Goal: Task Accomplishment & Management: Complete application form

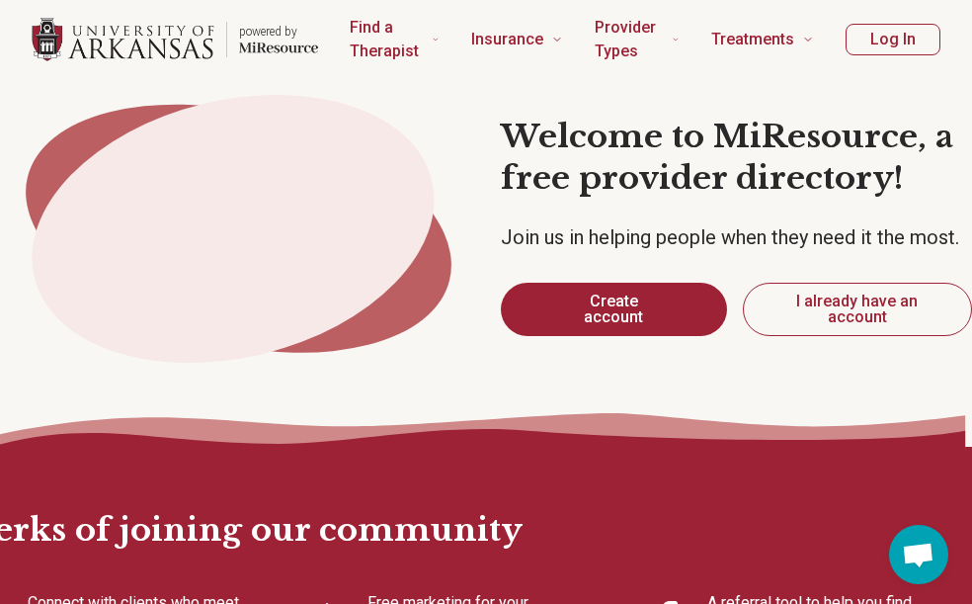
click at [873, 52] on button "Log In" at bounding box center [893, 40] width 95 height 32
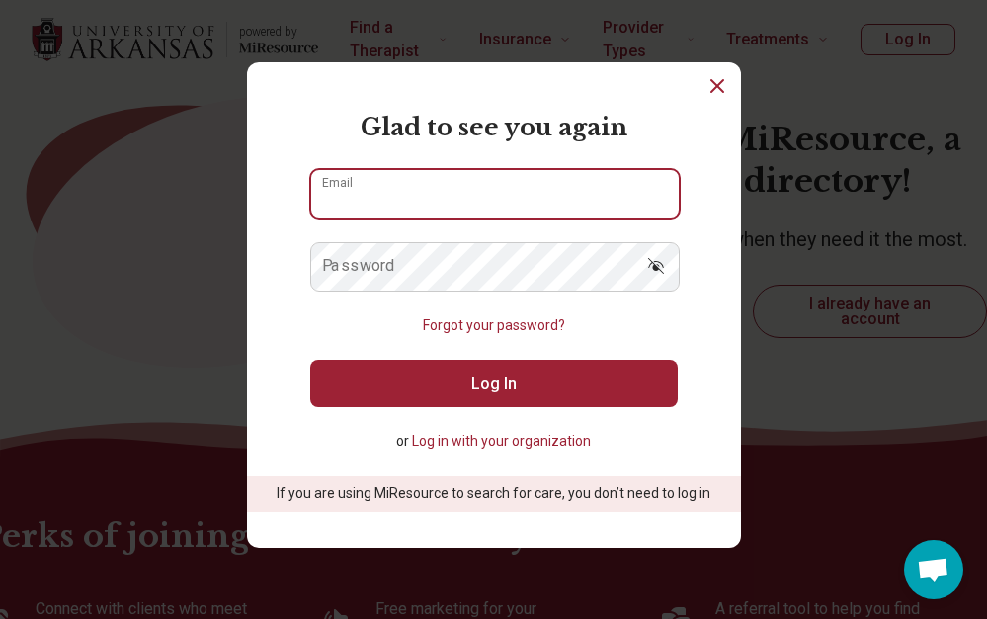
click at [449, 188] on input "Email" at bounding box center [495, 193] width 368 height 47
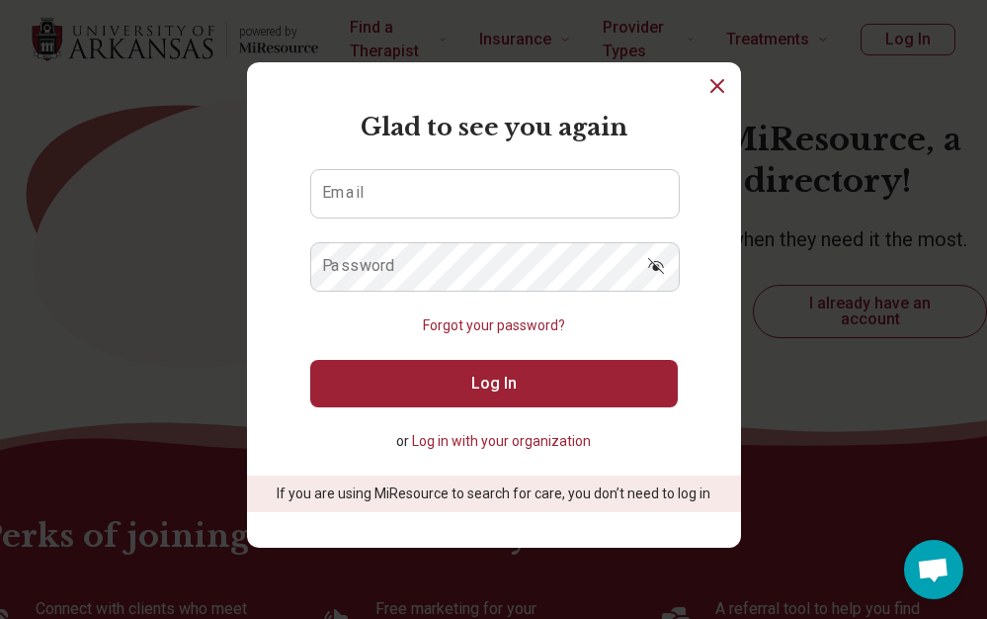
click at [459, 441] on button "Log in with your organization" at bounding box center [501, 441] width 179 height 21
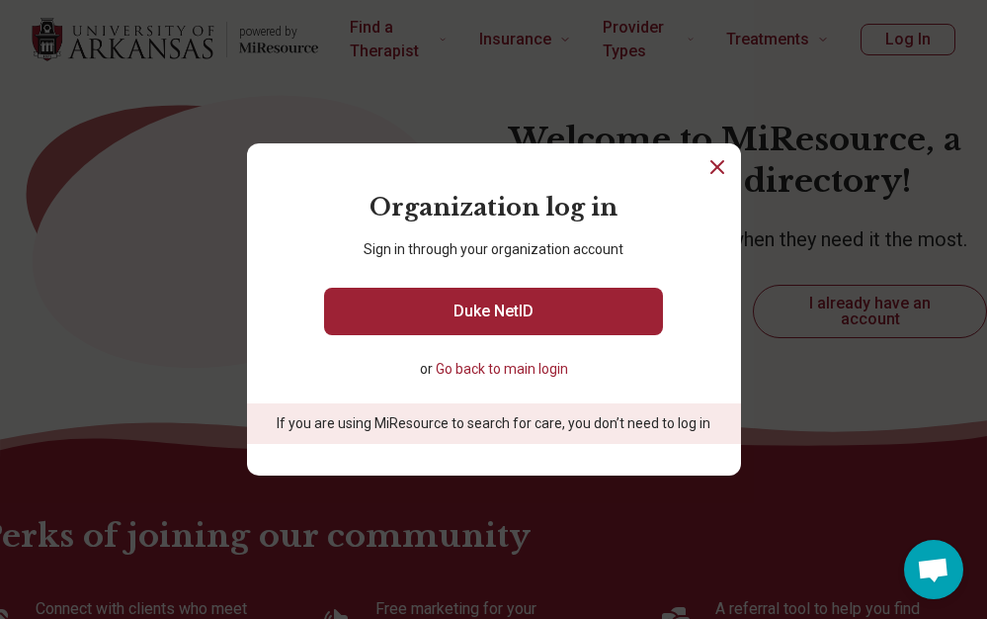
click at [490, 368] on button "Go back to main login" at bounding box center [502, 369] width 132 height 21
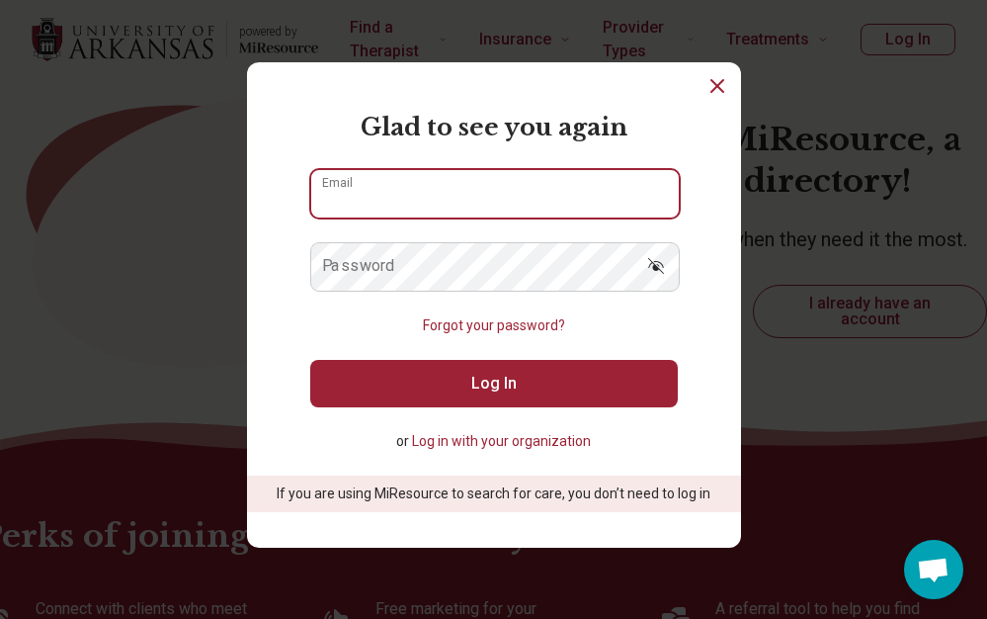
click at [469, 202] on input "Email" at bounding box center [495, 193] width 368 height 47
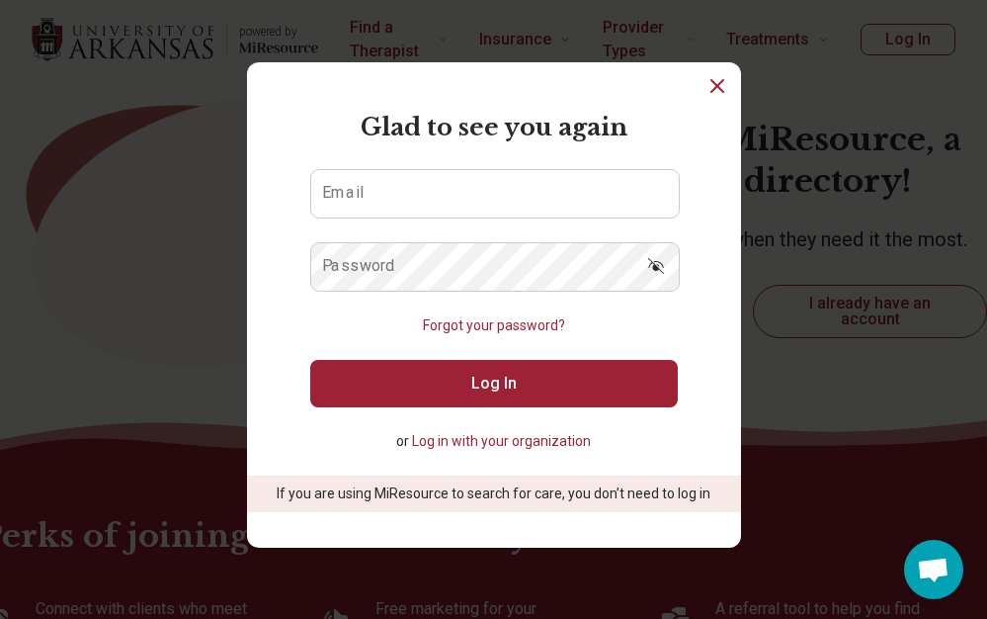
click at [706, 92] on icon "Dismiss" at bounding box center [718, 86] width 24 height 24
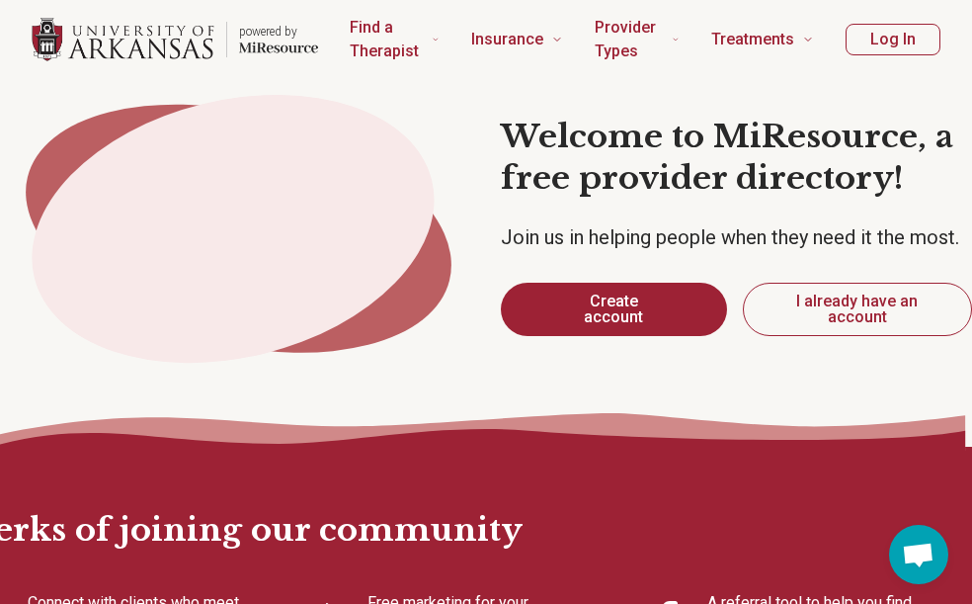
click at [591, 316] on button "Create account" at bounding box center [613, 309] width 225 height 53
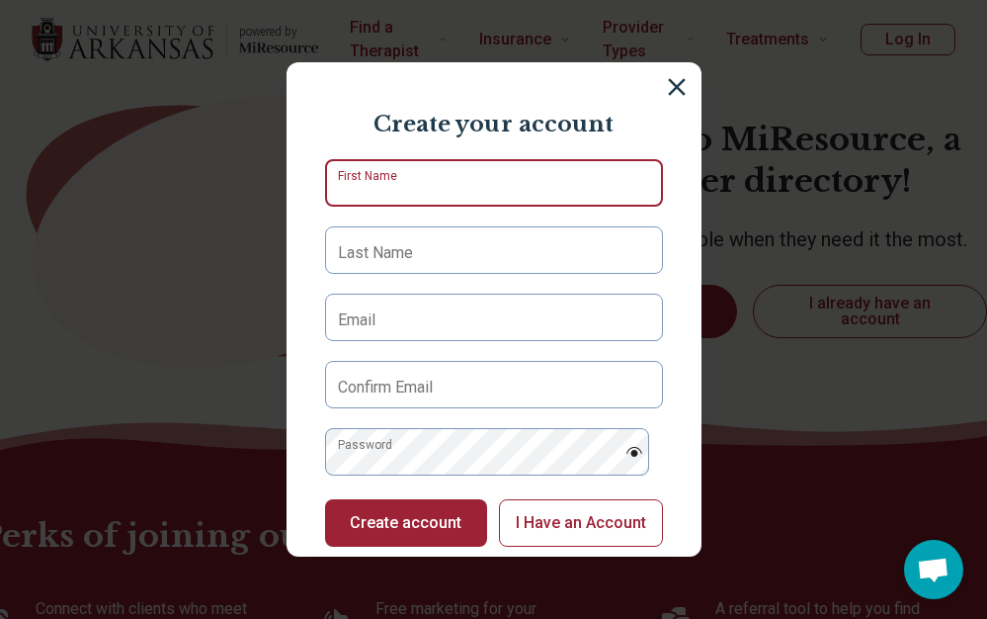
click at [433, 169] on input "First Name" at bounding box center [494, 182] width 338 height 47
type input "****"
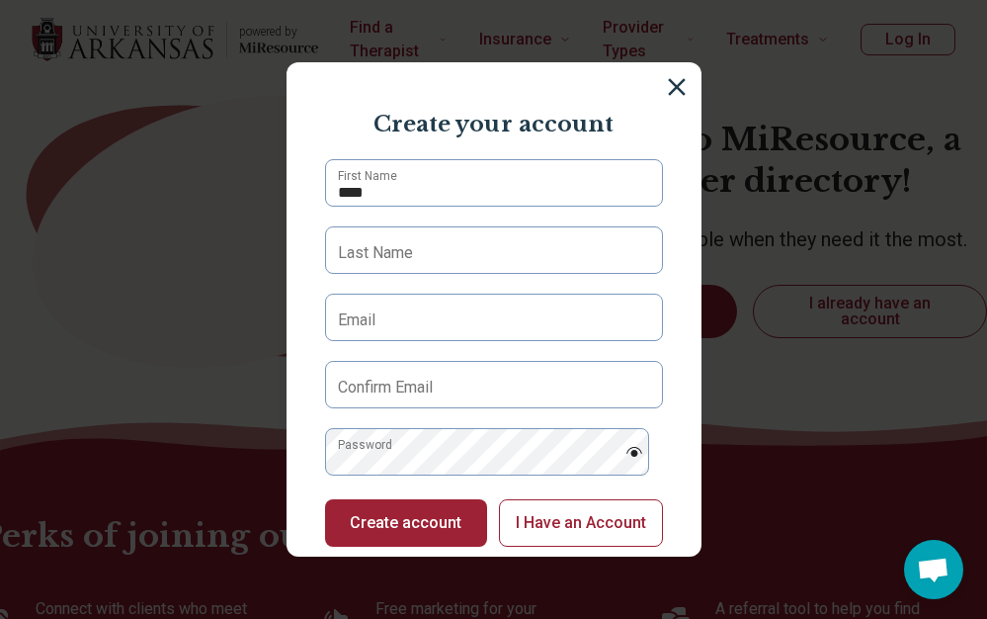
click at [403, 247] on label "Last Name" at bounding box center [375, 253] width 75 height 24
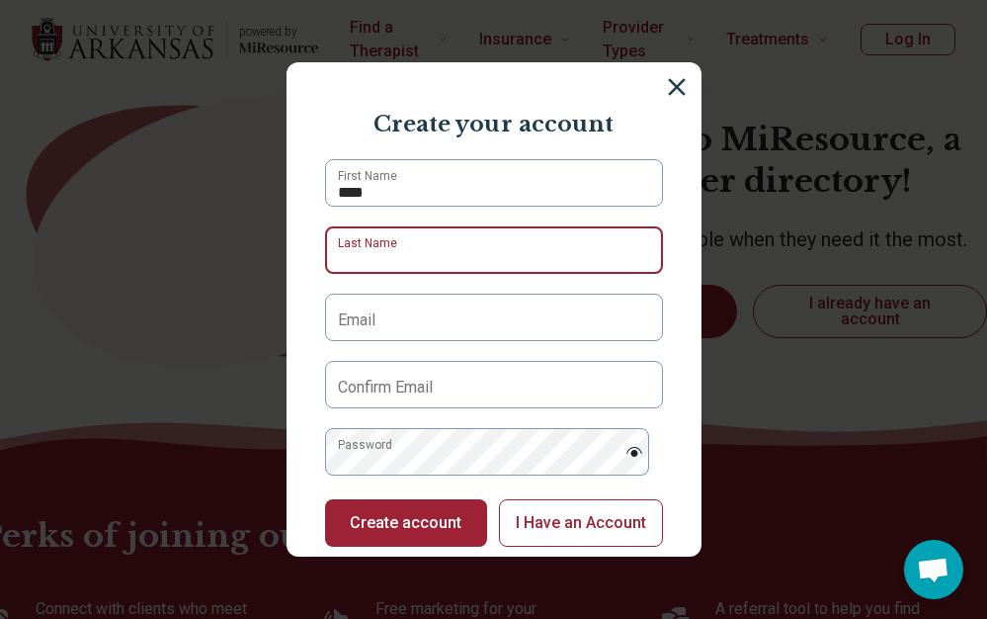
click at [403, 247] on input "Last Name" at bounding box center [494, 249] width 338 height 47
type input "*****"
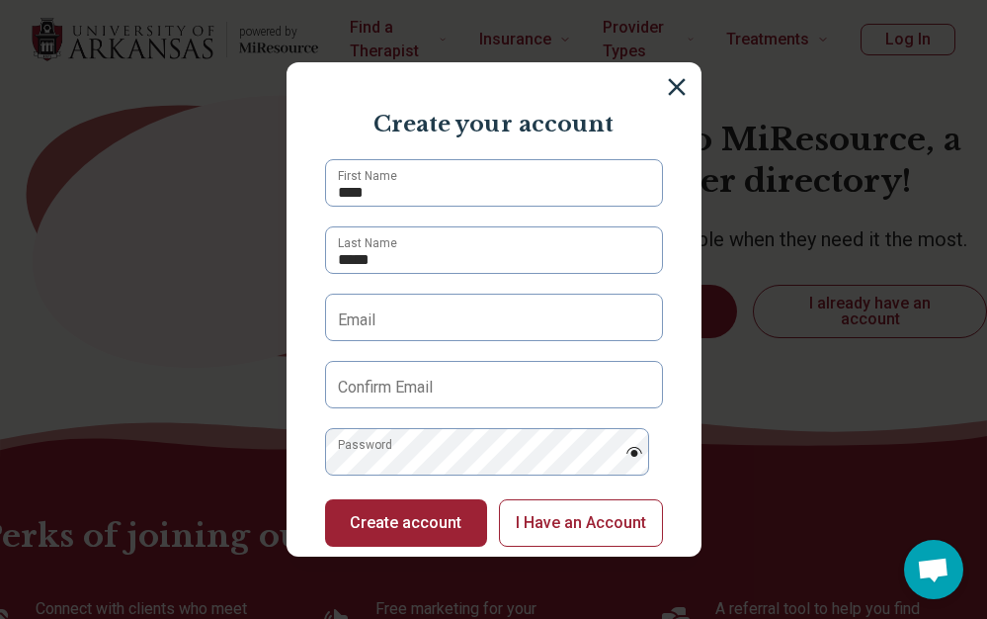
click at [361, 331] on label "Email" at bounding box center [357, 320] width 38 height 24
click at [361, 331] on input "Email" at bounding box center [494, 317] width 338 height 47
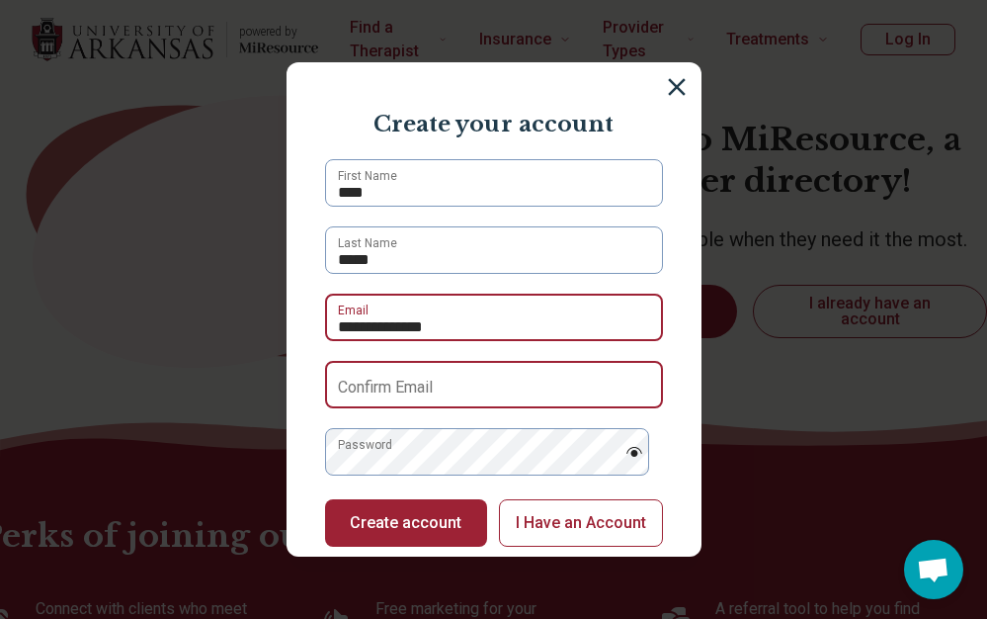
type input "**********"
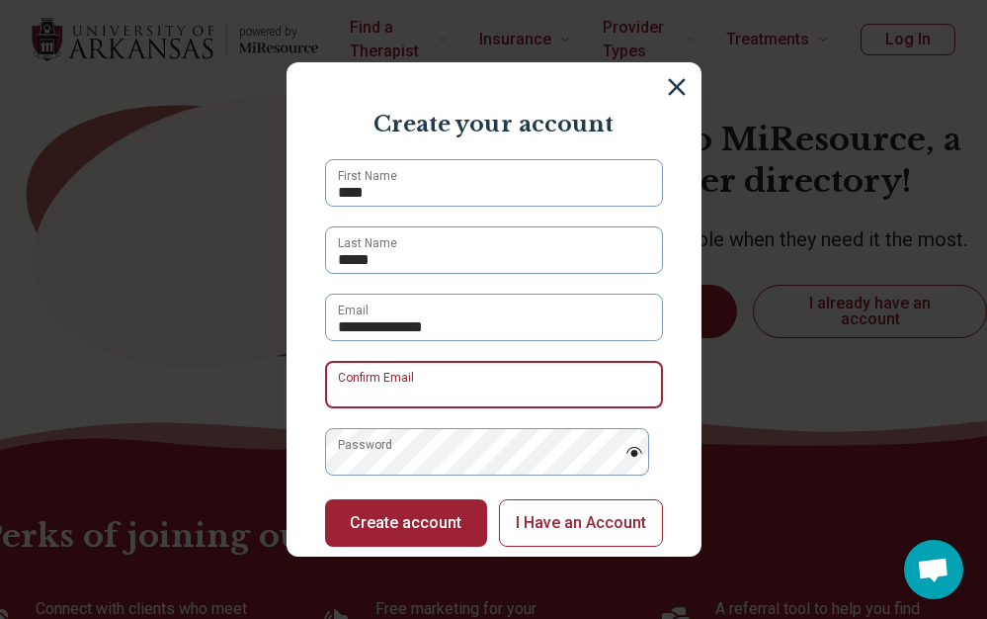
click at [497, 403] on input "Confirm Email" at bounding box center [494, 384] width 338 height 47
type input "**********"
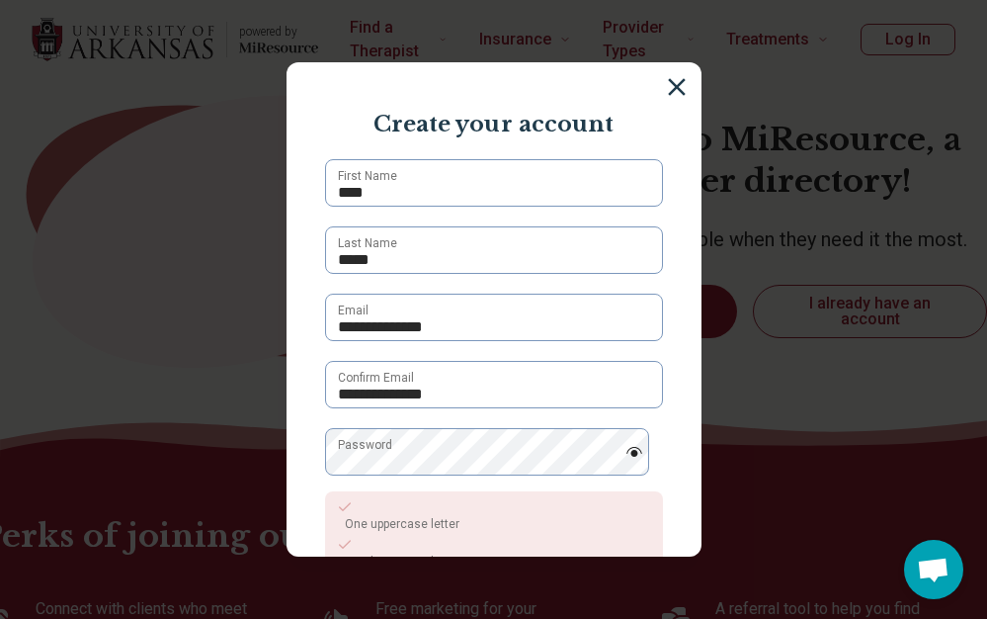
click at [626, 452] on img at bounding box center [635, 452] width 18 height 10
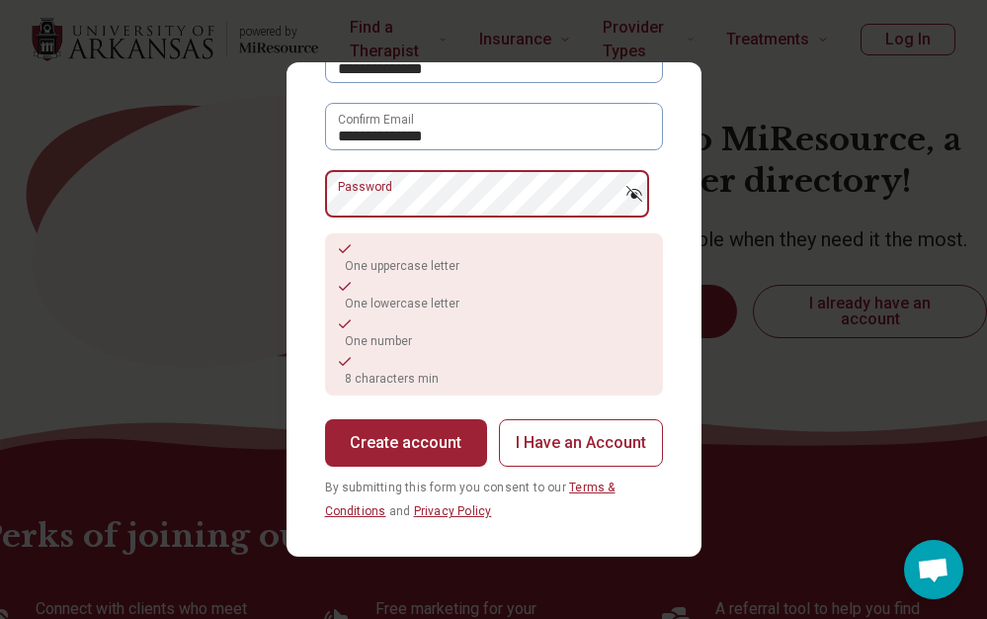
scroll to position [263, 0]
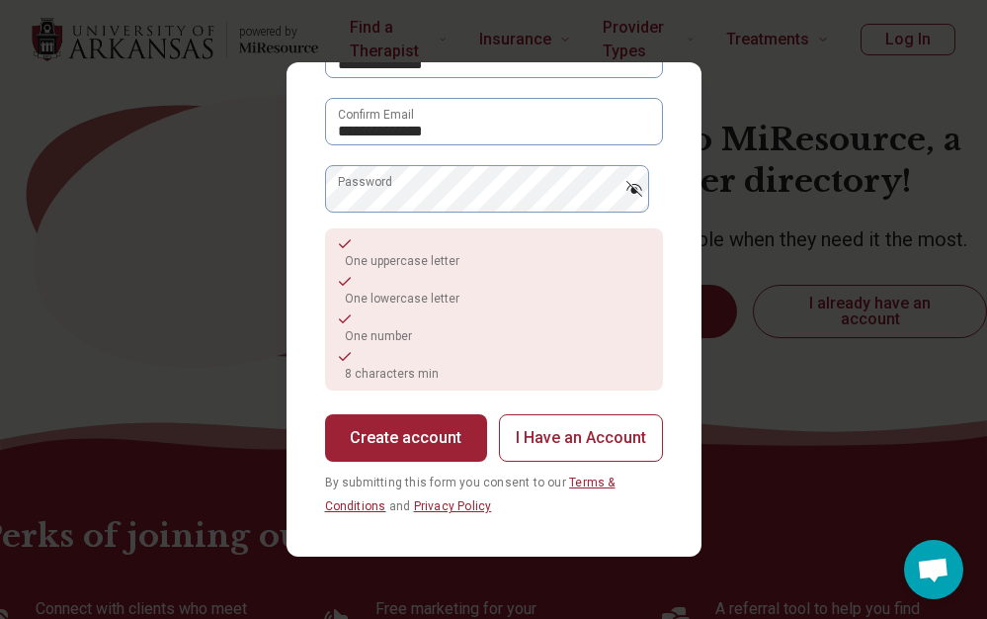
click at [411, 445] on button "Create account" at bounding box center [406, 437] width 162 height 47
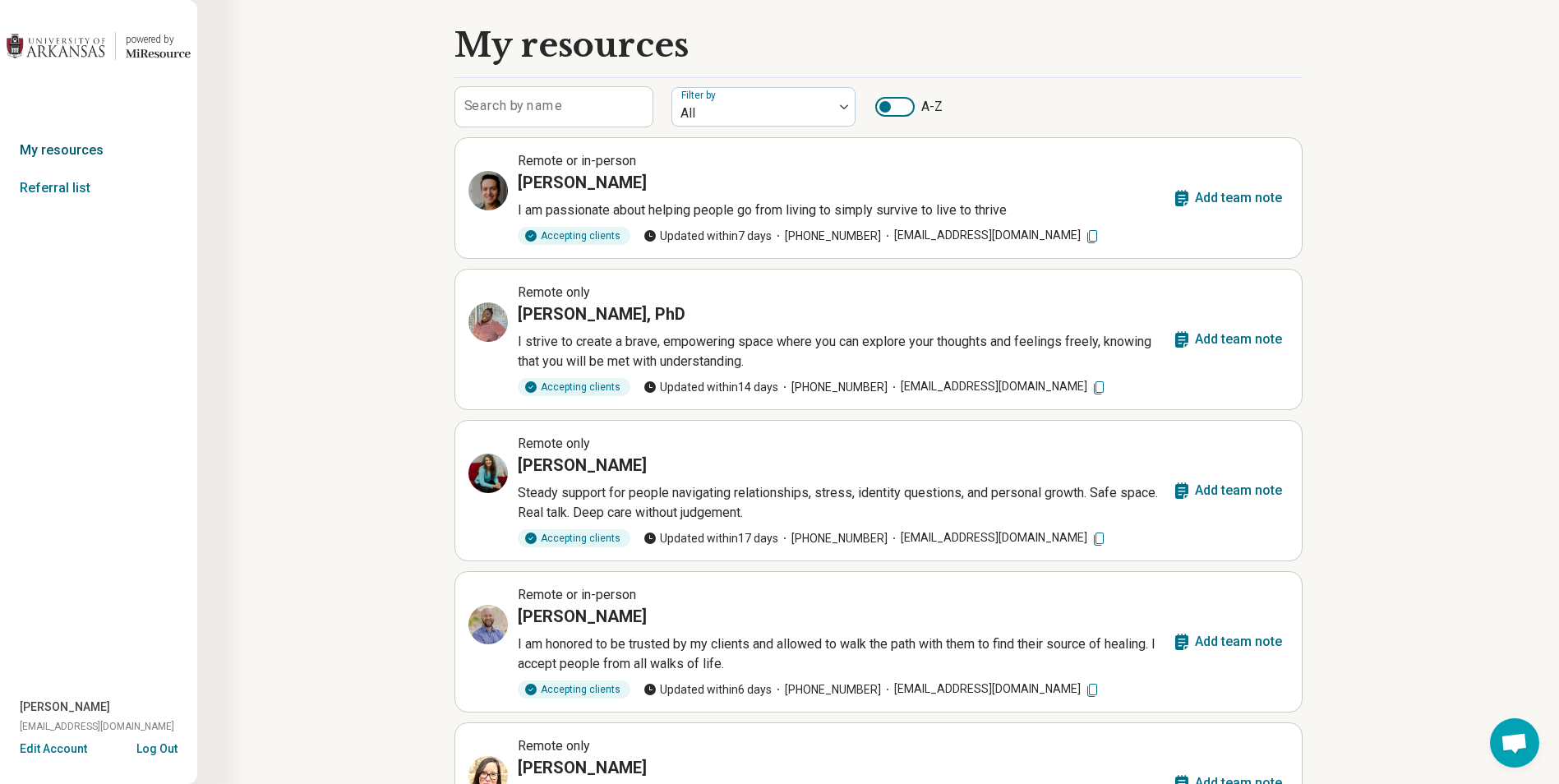
click at [89, 150] on link "My resources" at bounding box center [98, 150] width 197 height 37
click at [57, 182] on link "Referral list" at bounding box center [98, 188] width 197 height 37
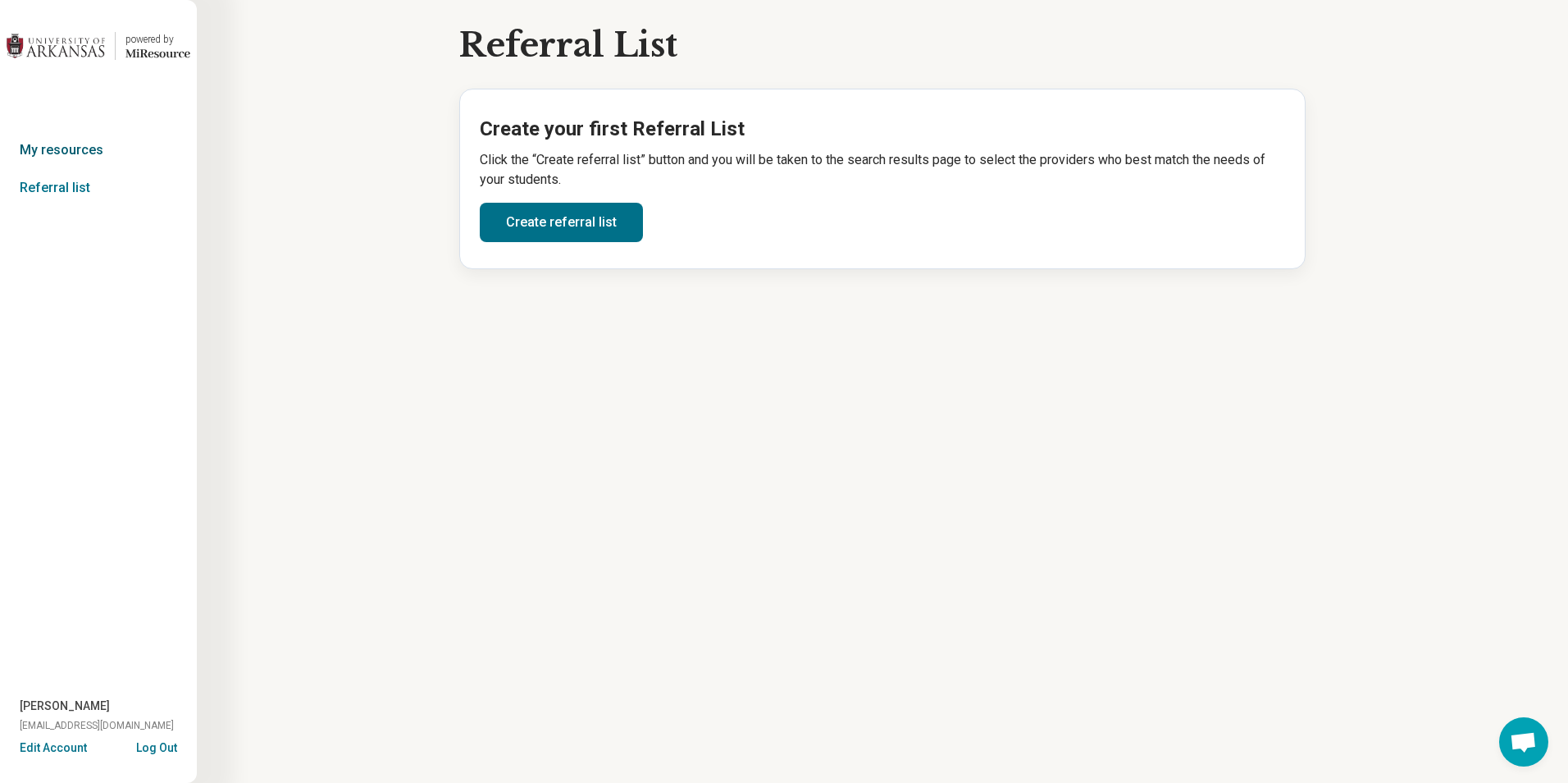
click at [44, 154] on link "My resources" at bounding box center [98, 149] width 197 height 37
